Goal: Navigation & Orientation: Find specific page/section

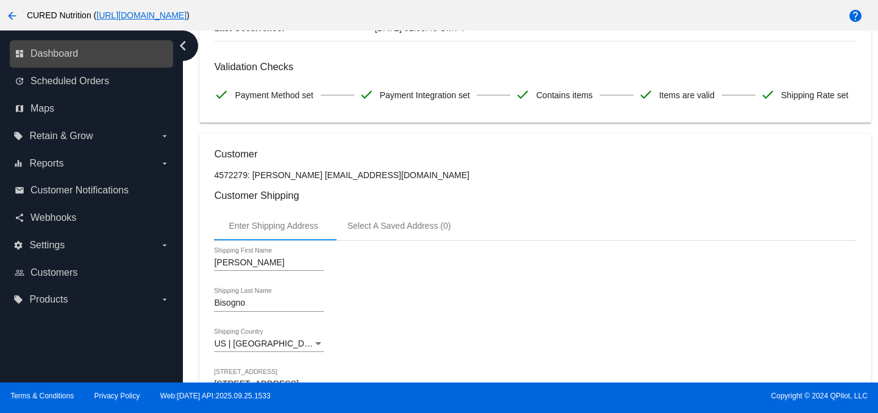
click at [82, 52] on link "dashboard Dashboard" at bounding box center [92, 54] width 155 height 20
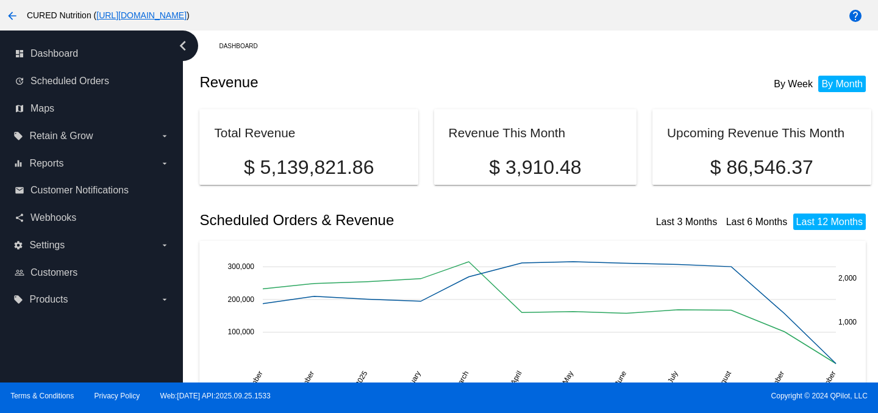
click at [739, 169] on p "$ 86,546.37" at bounding box center [761, 167] width 189 height 23
copy div "$ 86,546.37"
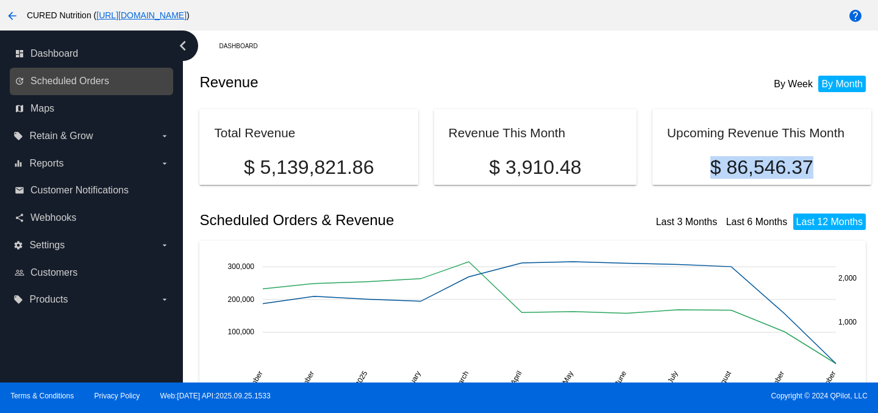
click at [73, 87] on link "update Scheduled Orders" at bounding box center [92, 81] width 155 height 20
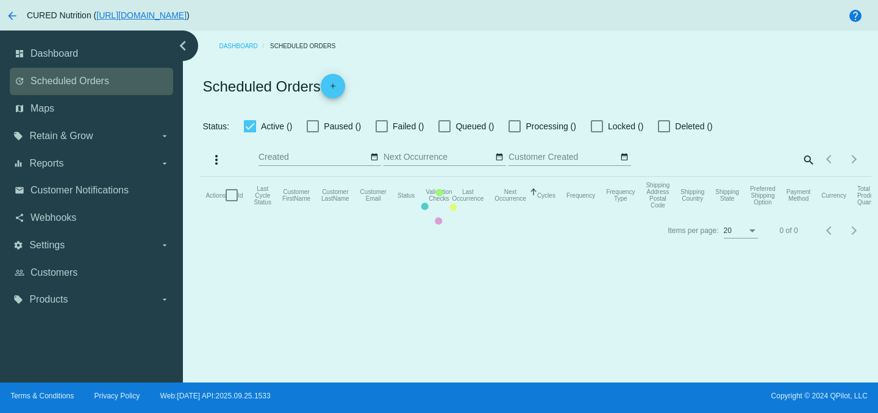
checkbox input "true"
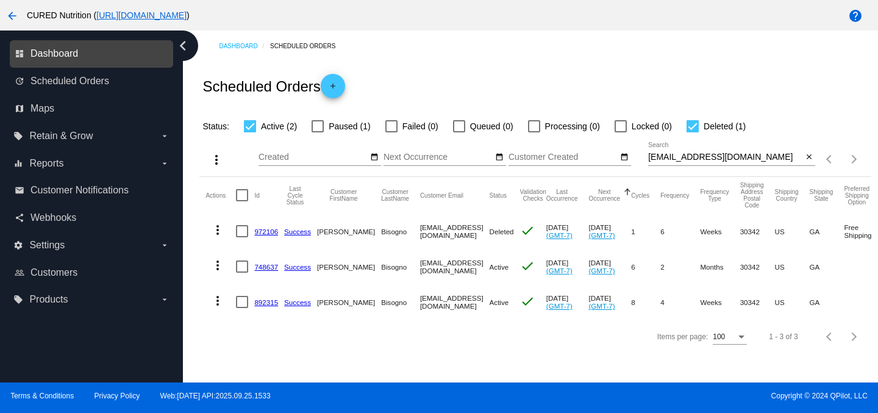
click at [62, 49] on span "Dashboard" at bounding box center [54, 53] width 48 height 11
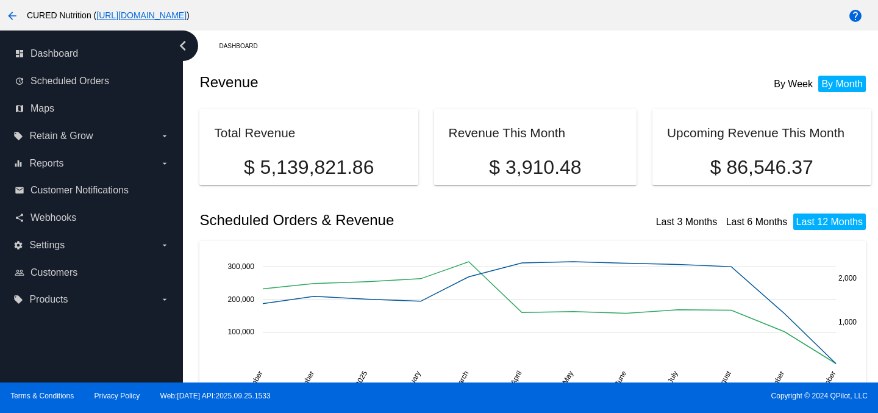
click at [531, 165] on p "$ 3,910.48" at bounding box center [536, 167] width 174 height 23
copy div "$ 3,910.48"
